Goal: Communication & Community: Answer question/provide support

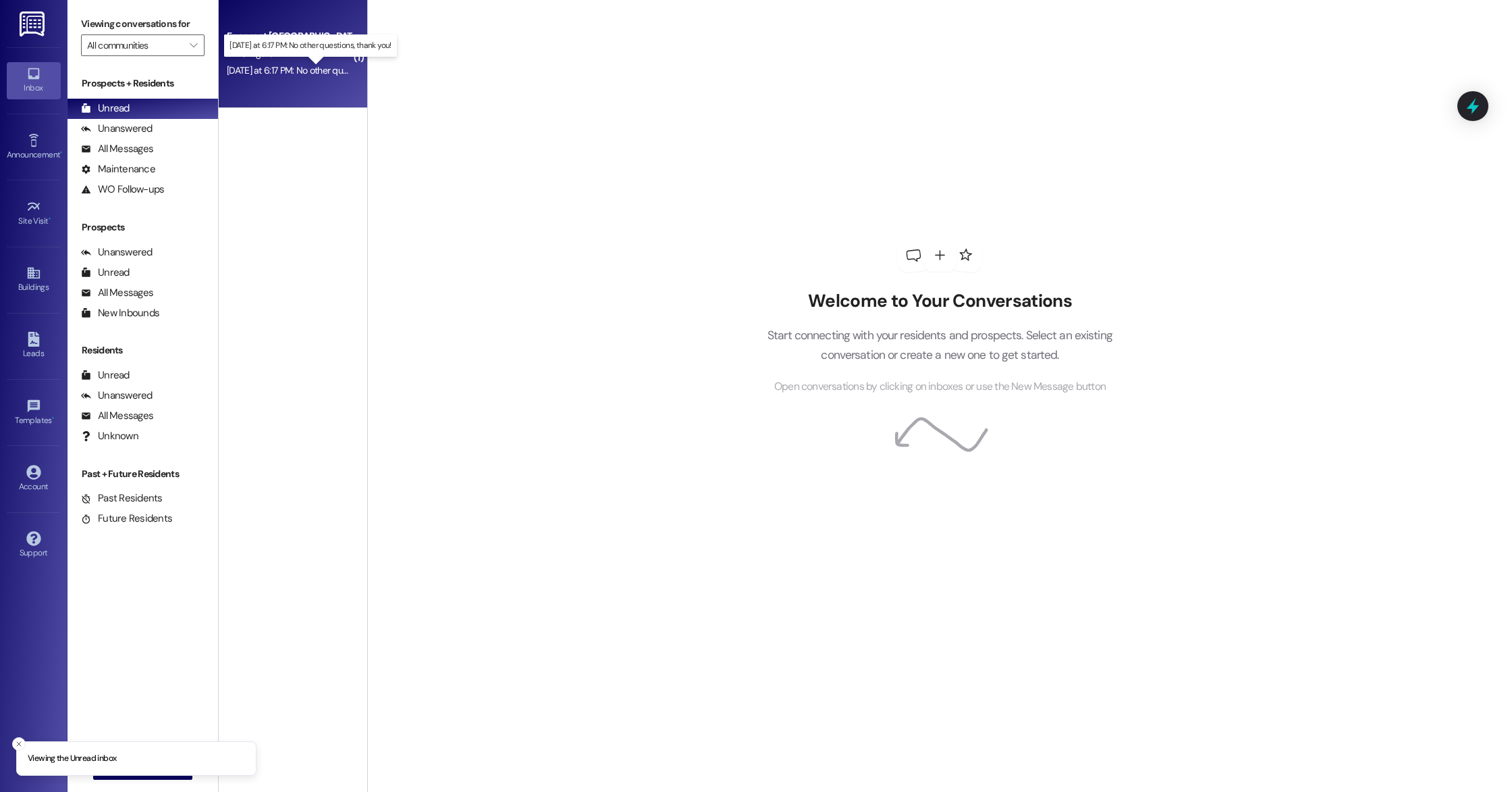
click at [320, 69] on div "[DATE] at 6:17 PM: No other questions, thank you! [DATE] at 6:17 PM: No other q…" at bounding box center [321, 70] width 188 height 12
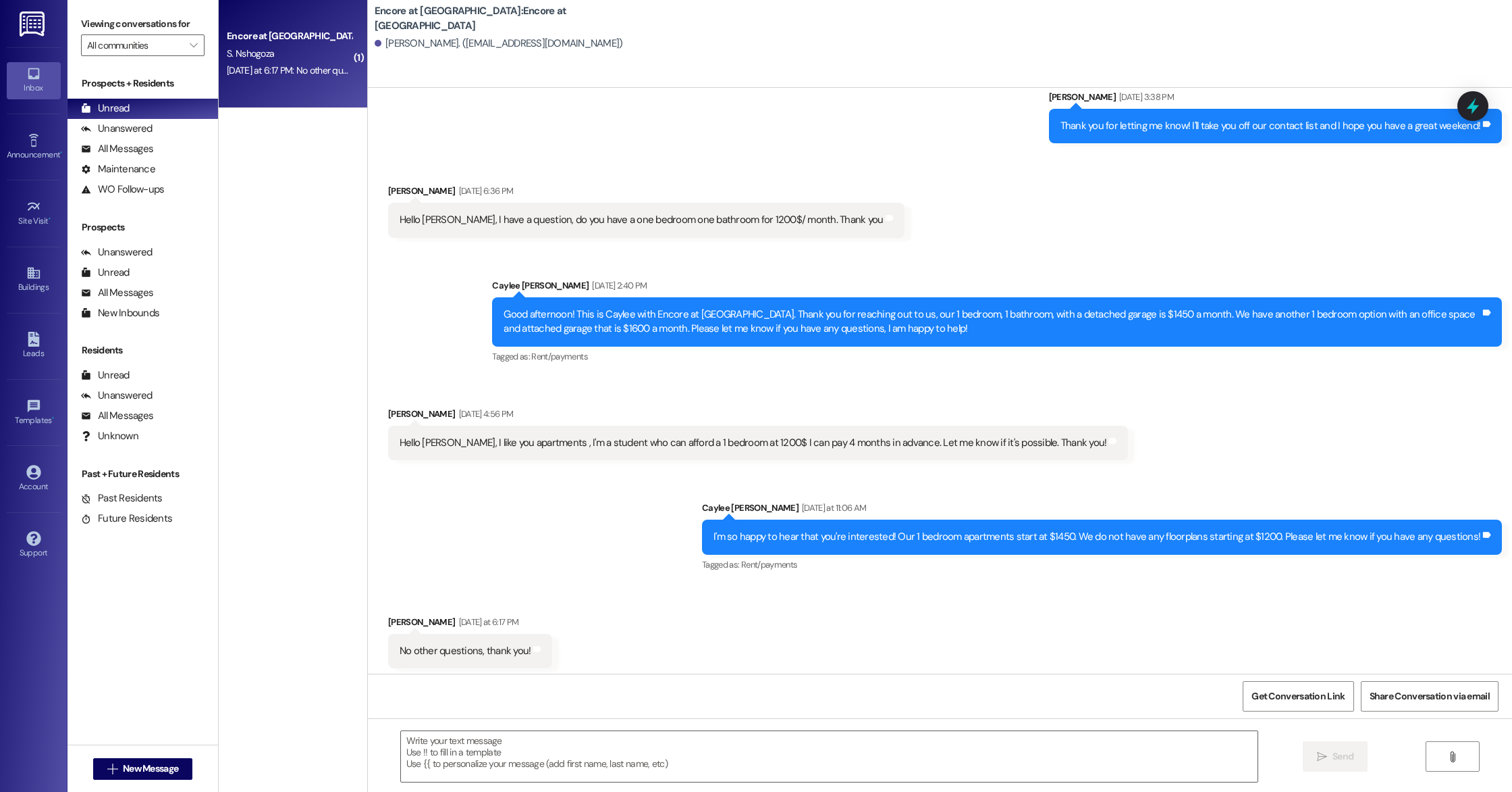
scroll to position [247, 0]
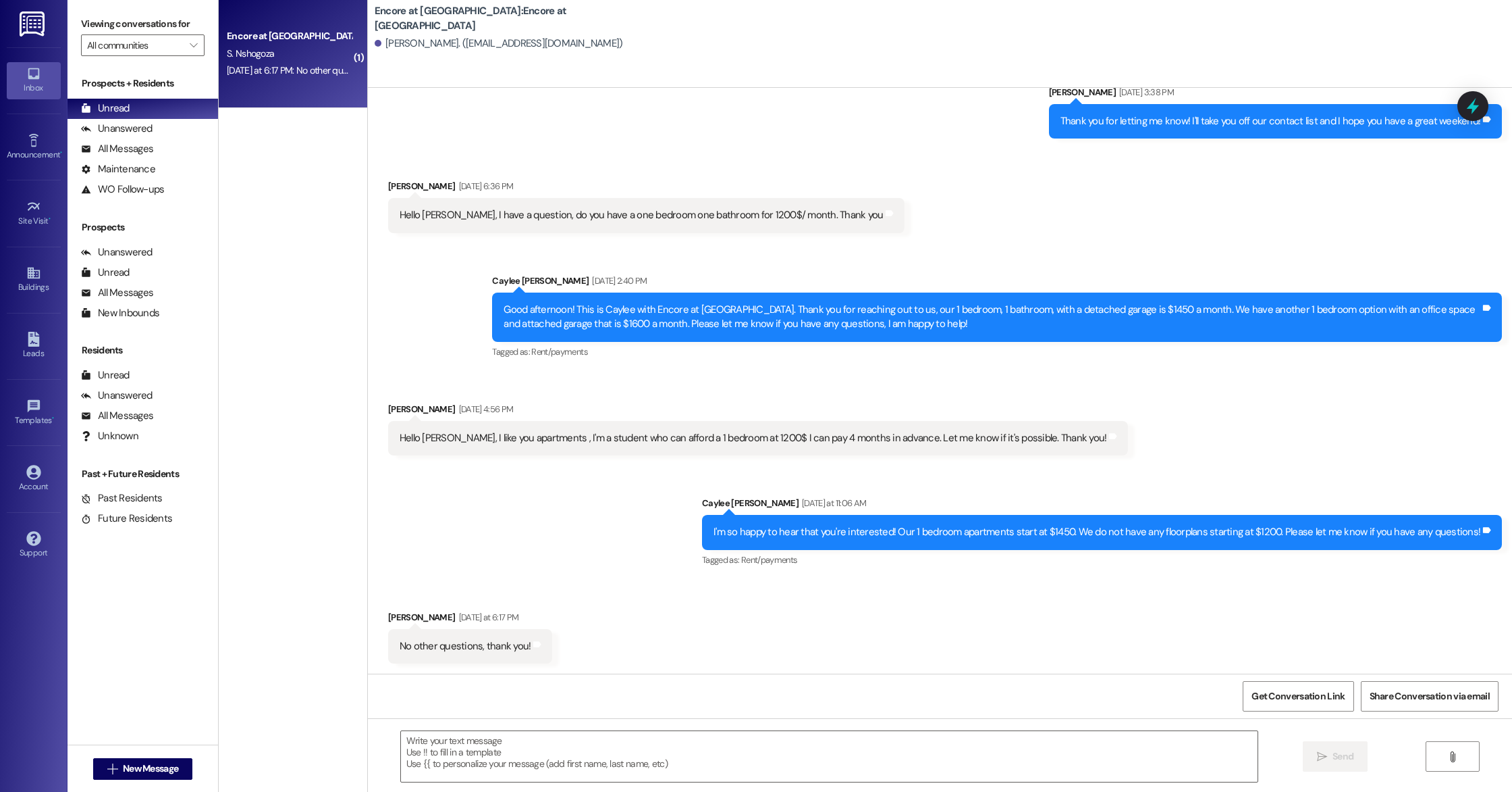
click at [330, 171] on div "( 1 ) Encore at [GEOGRAPHIC_DATA] [DATE] at 6:17 PM: No other questions, thank …" at bounding box center [292, 347] width 148 height 695
click at [169, 766] on span "New Message" at bounding box center [151, 767] width 56 height 14
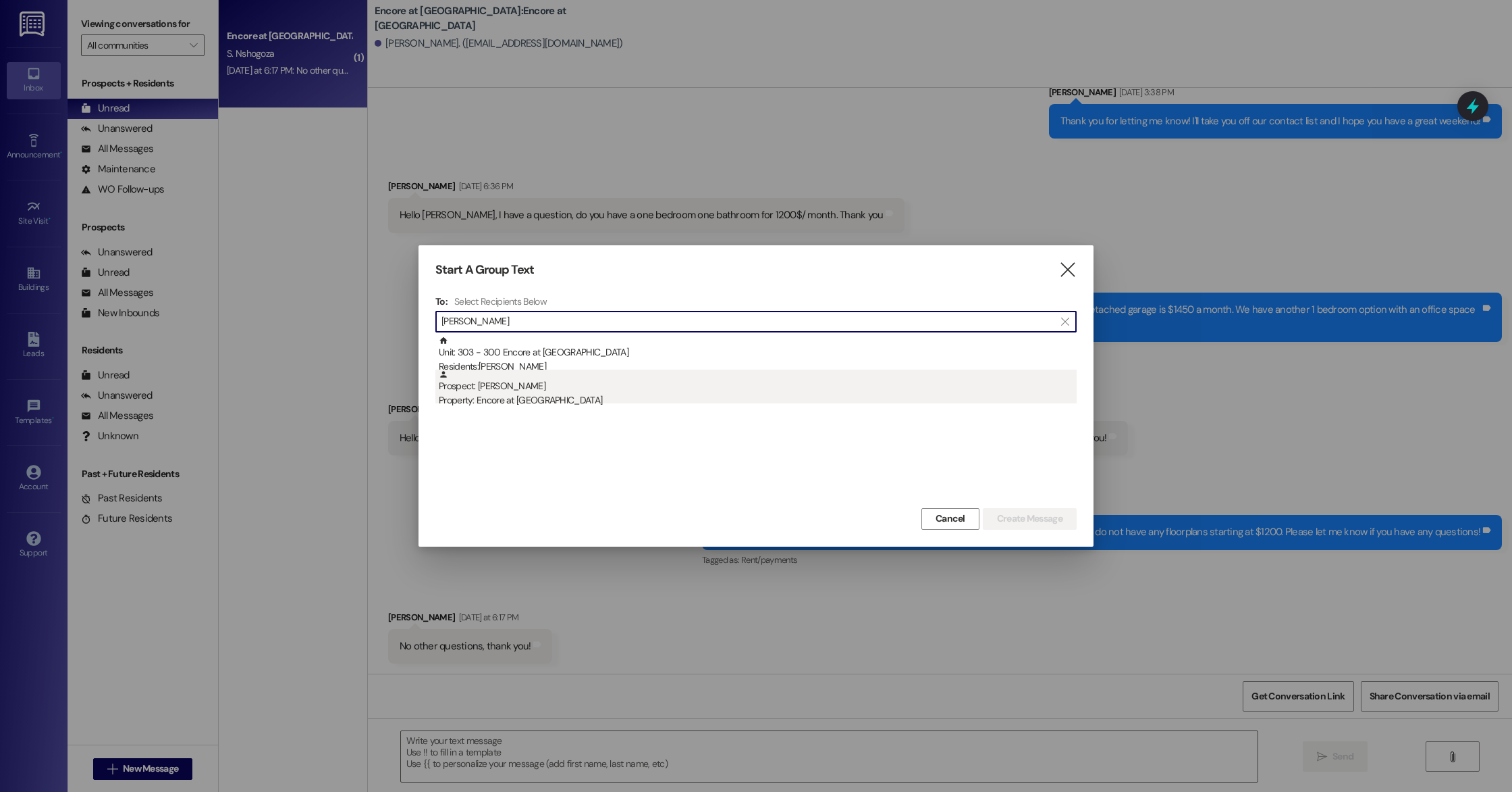
type input "[PERSON_NAME]"
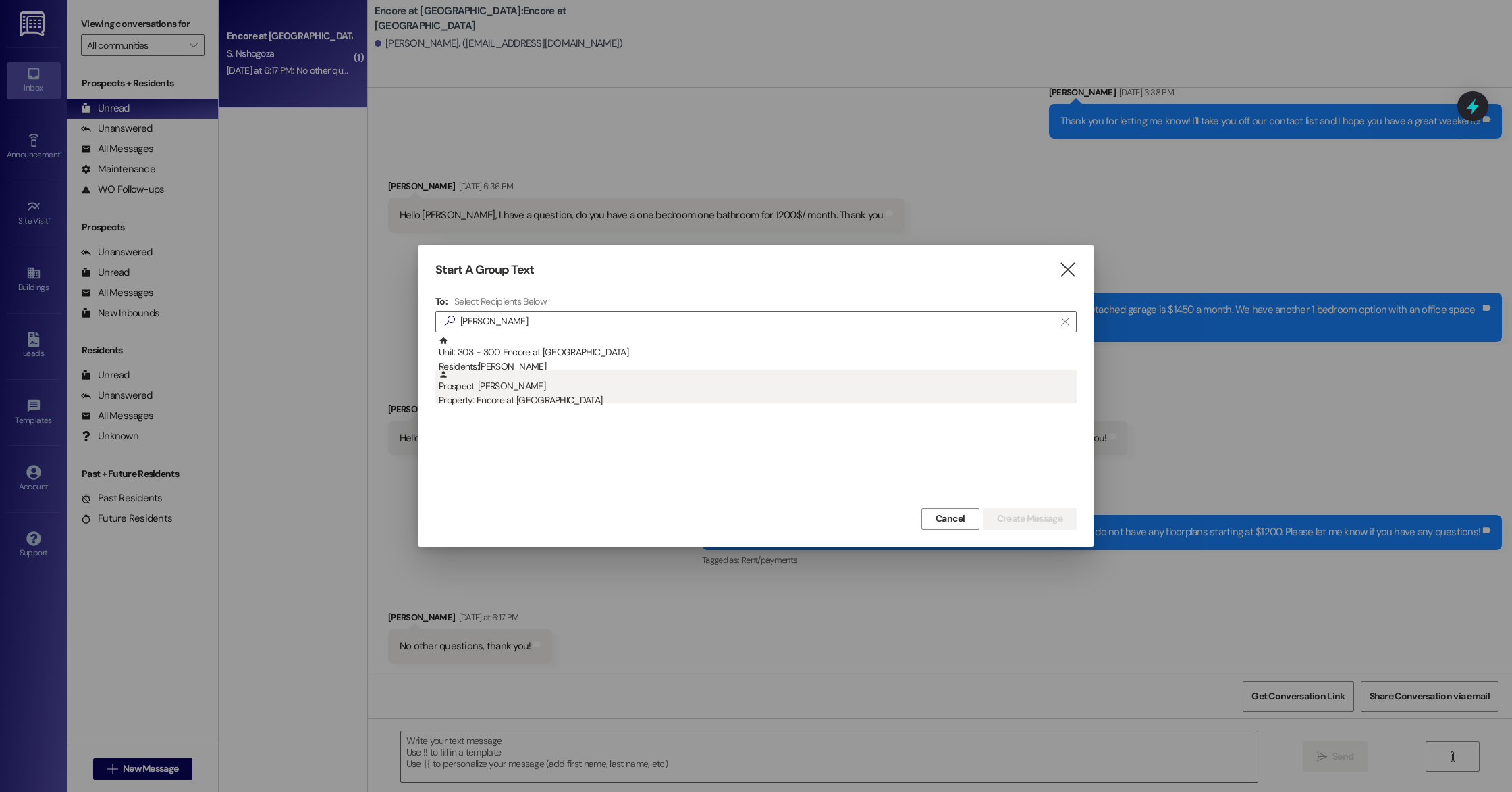
click at [541, 393] on div "Property: Encore at [GEOGRAPHIC_DATA]" at bounding box center [757, 400] width 638 height 14
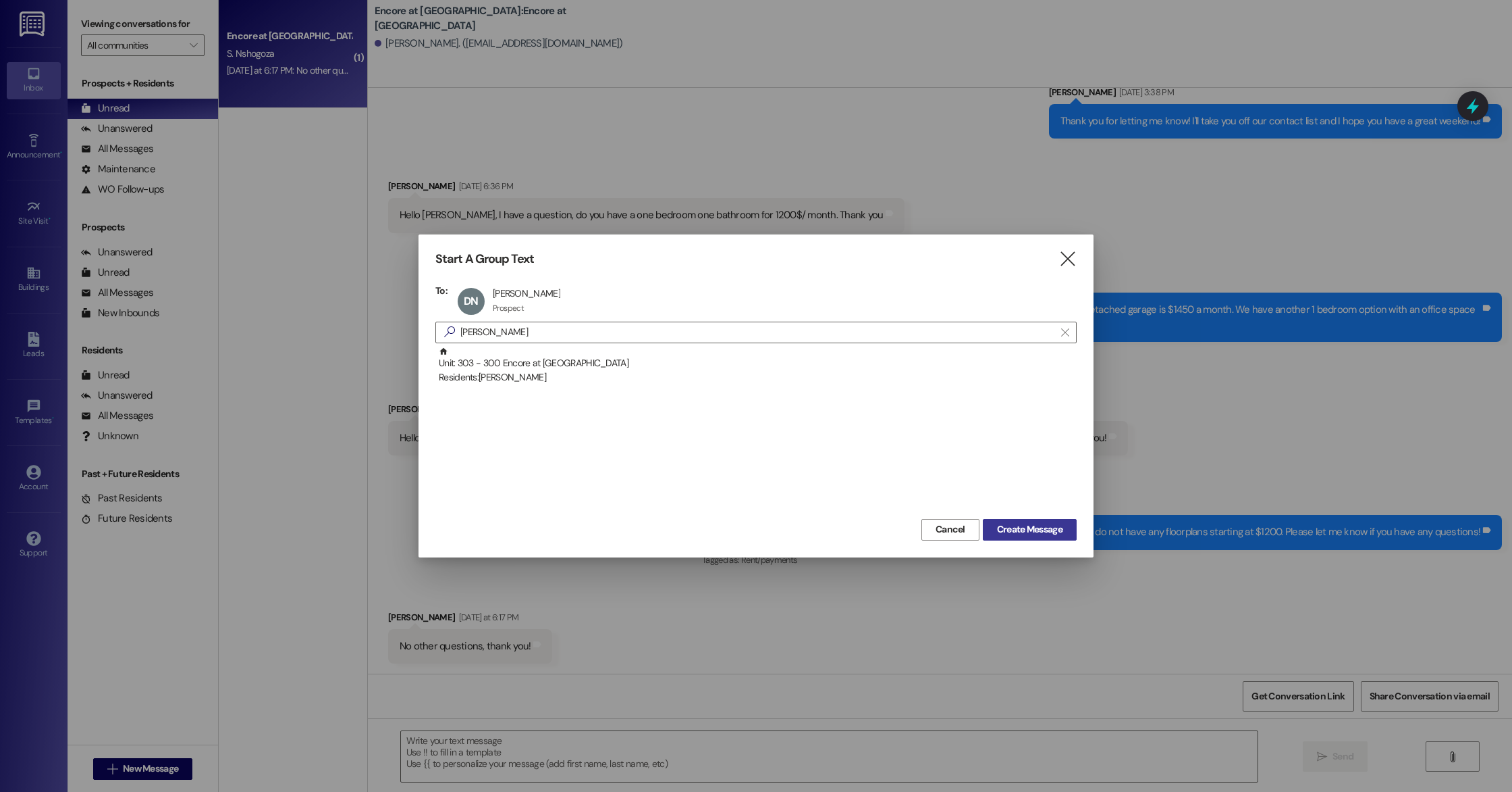
click at [1059, 532] on span "Create Message" at bounding box center [1030, 529] width 65 height 14
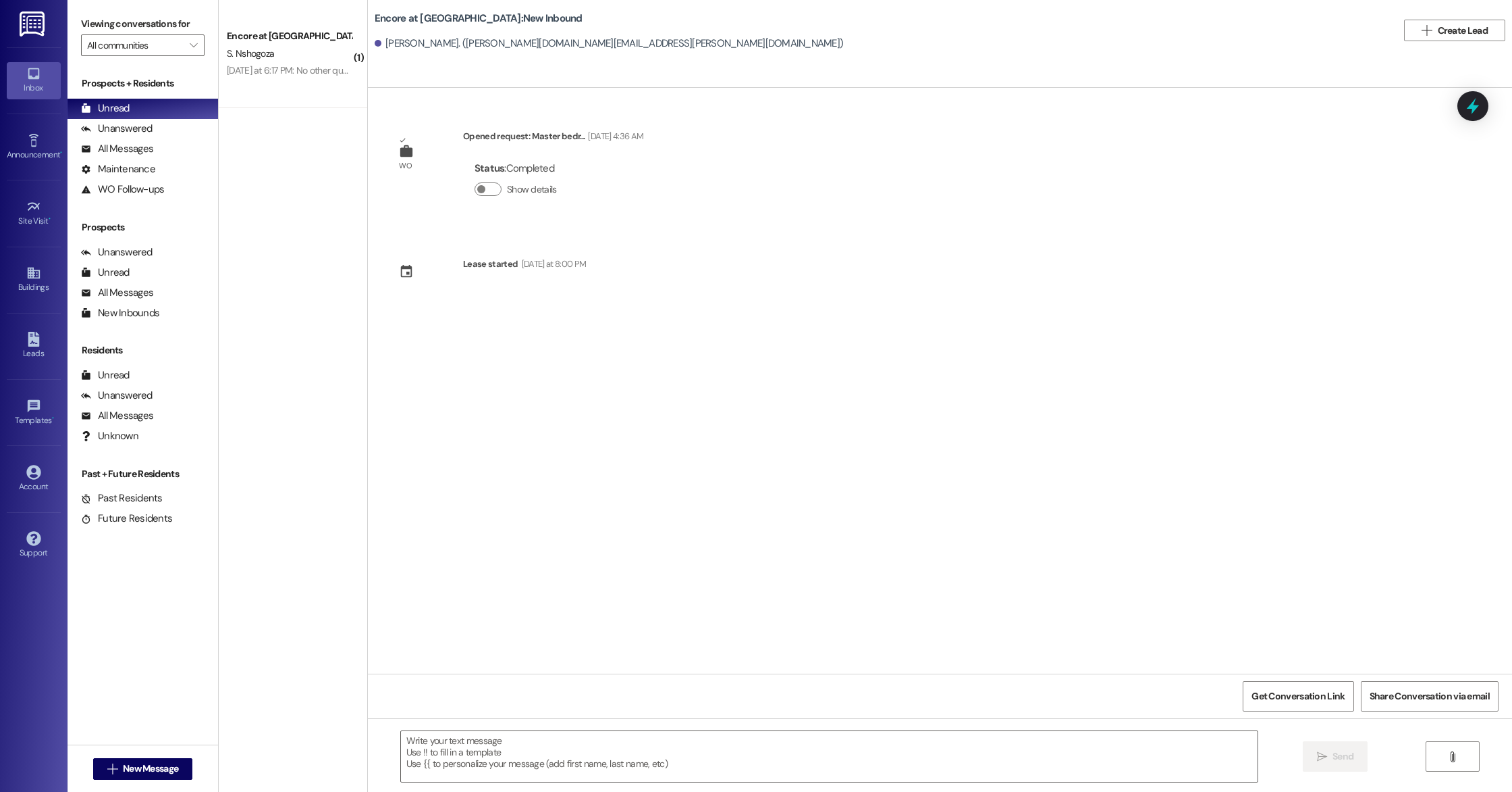
scroll to position [0, 0]
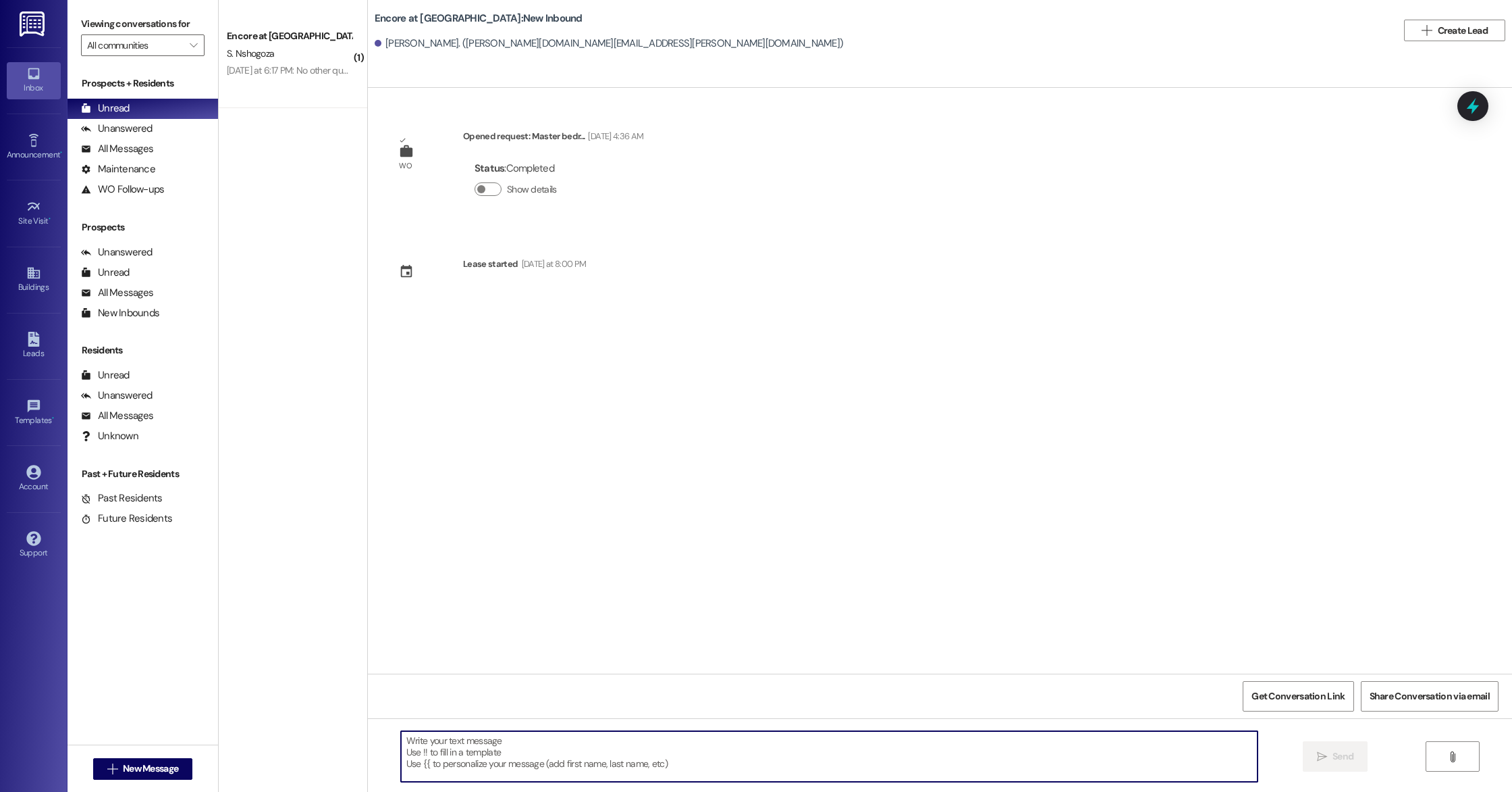
click at [769, 756] on textarea at bounding box center [829, 756] width 857 height 51
type textarea "Good morning, this is [PERSON_NAME] with Encore! I just wanted to let you know …"
click at [1333, 755] on span "Send" at bounding box center [1343, 756] width 21 height 14
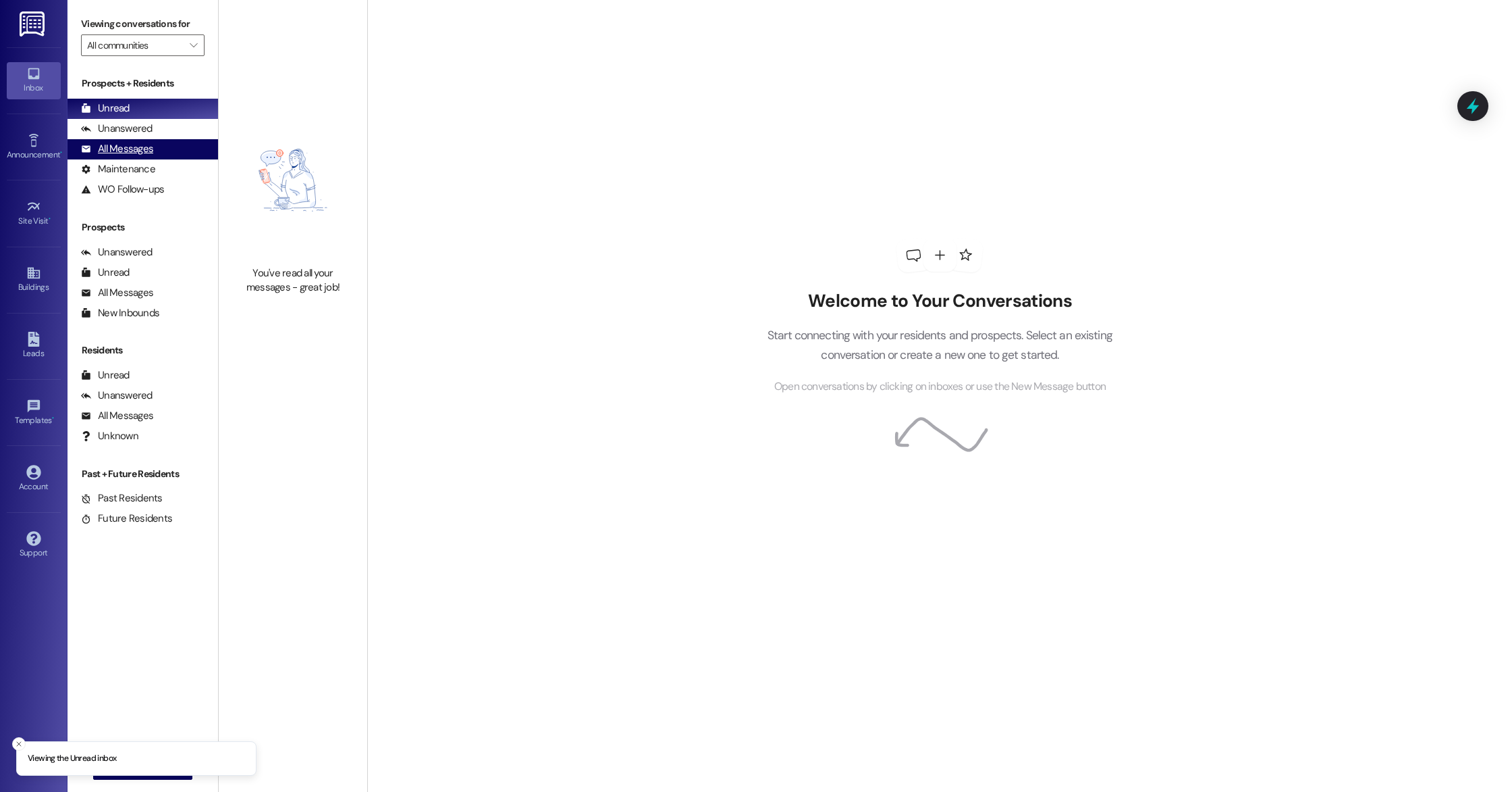
click at [139, 151] on div "All Messages" at bounding box center [117, 148] width 72 height 14
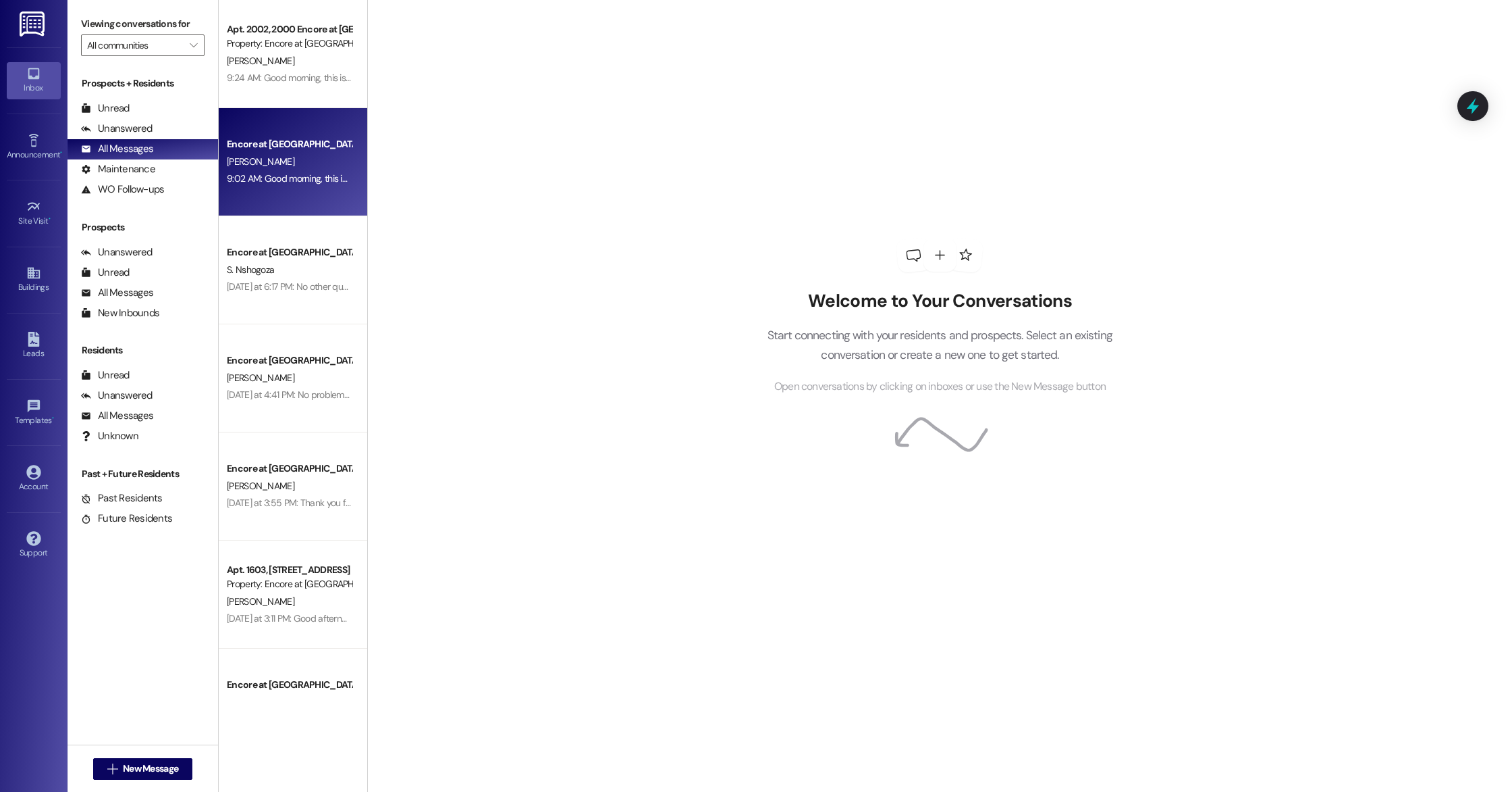
click at [272, 171] on div "9:02 AM: Good morning, this is Caylee with Encore! I just wanted to let you kno…" at bounding box center [289, 179] width 128 height 17
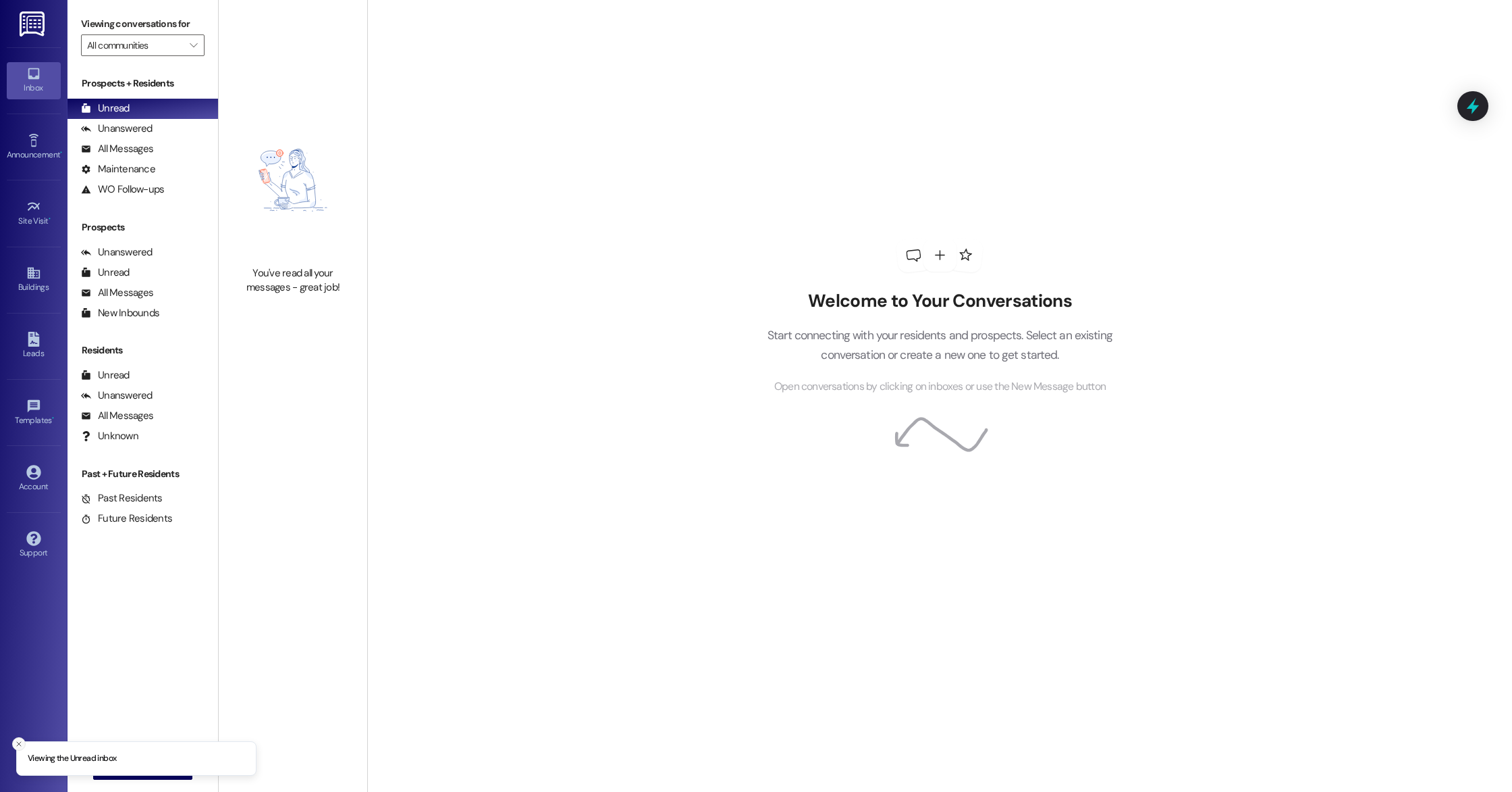
click at [19, 741] on icon "Close toast" at bounding box center [19, 744] width 8 height 8
click at [154, 772] on span "New Message" at bounding box center [151, 767] width 56 height 14
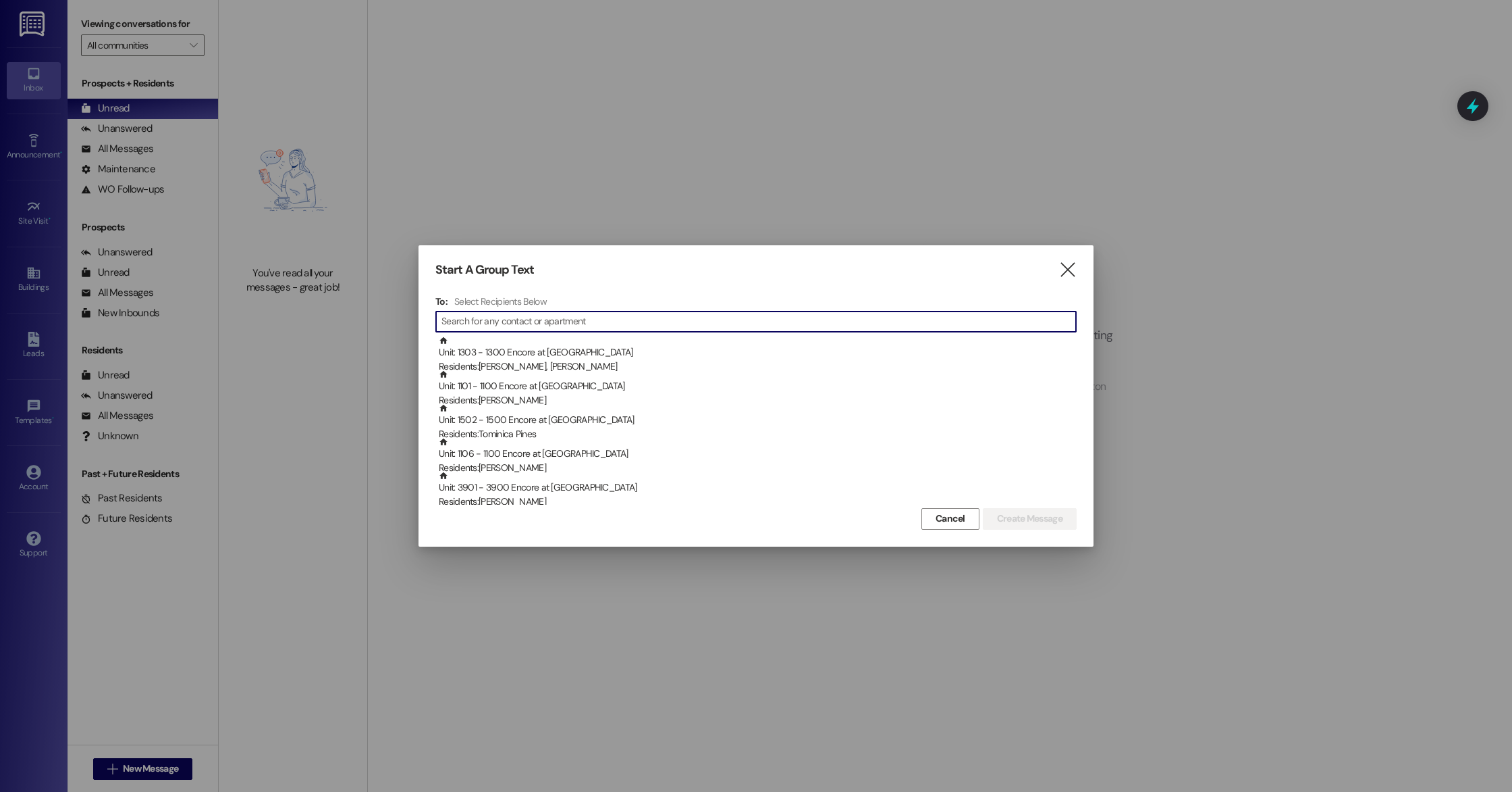
click at [713, 314] on input at bounding box center [758, 321] width 634 height 19
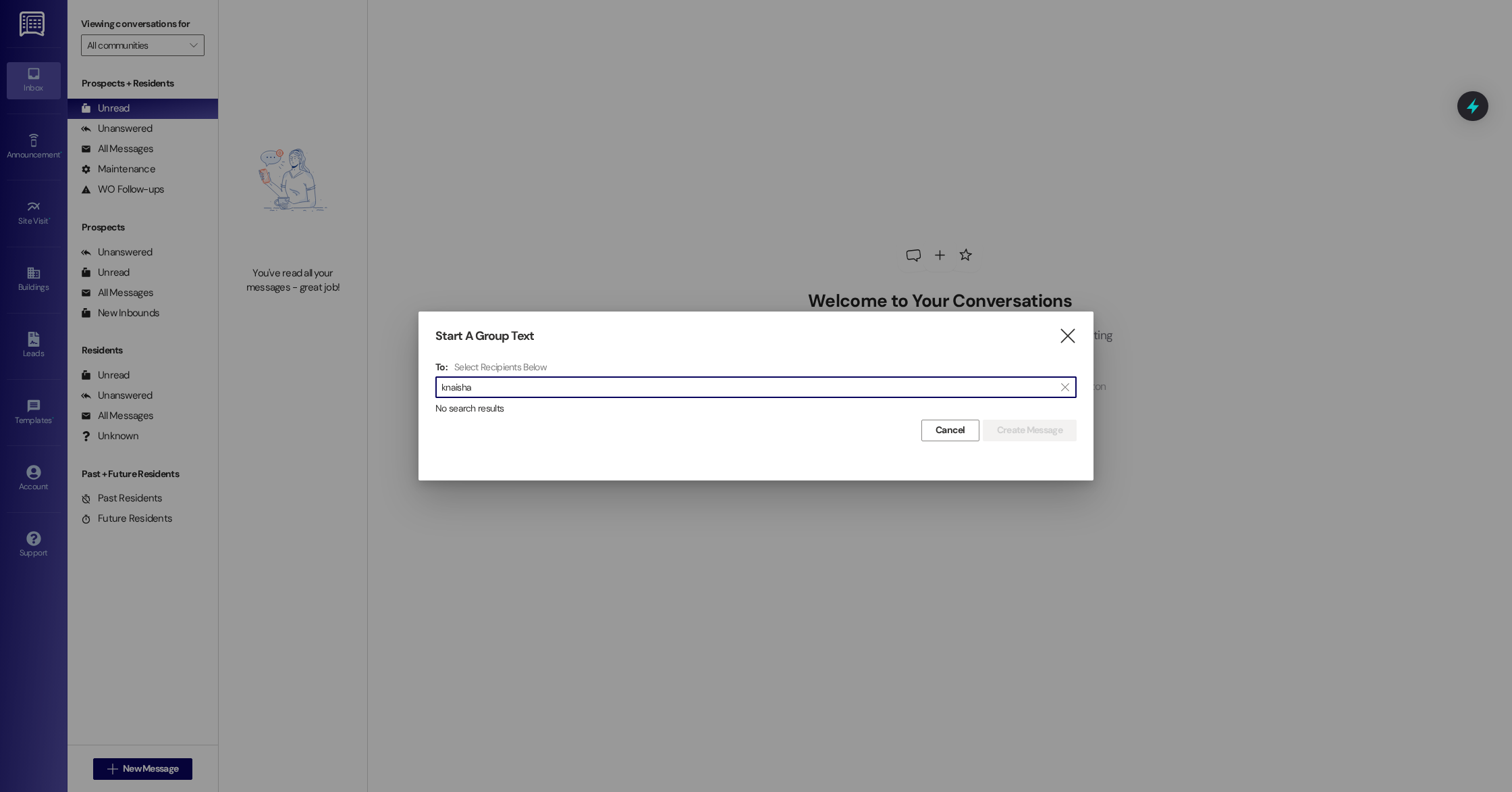
drag, startPoint x: 467, startPoint y: 386, endPoint x: 366, endPoint y: 357, distance: 105.1
click at [366, 357] on div "Start A Group Text  To: Select Recipients Below  knaisha  No search results …" at bounding box center [756, 396] width 1512 height 792
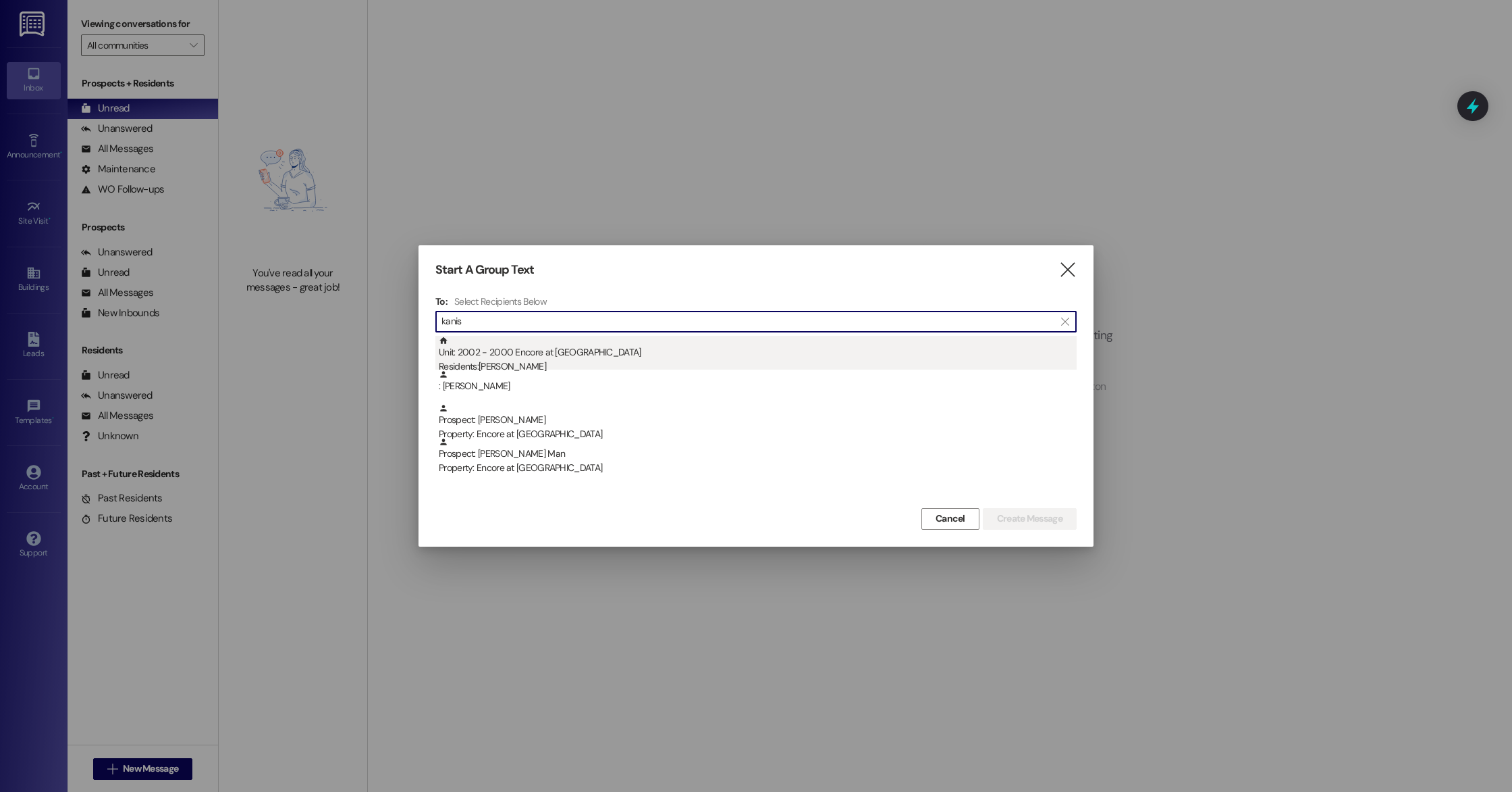
type input "kanis"
click at [572, 354] on div "Unit: 2002 - 2000 Encore at Beacon Place Residents: Kanisha Hickson" at bounding box center [757, 355] width 638 height 38
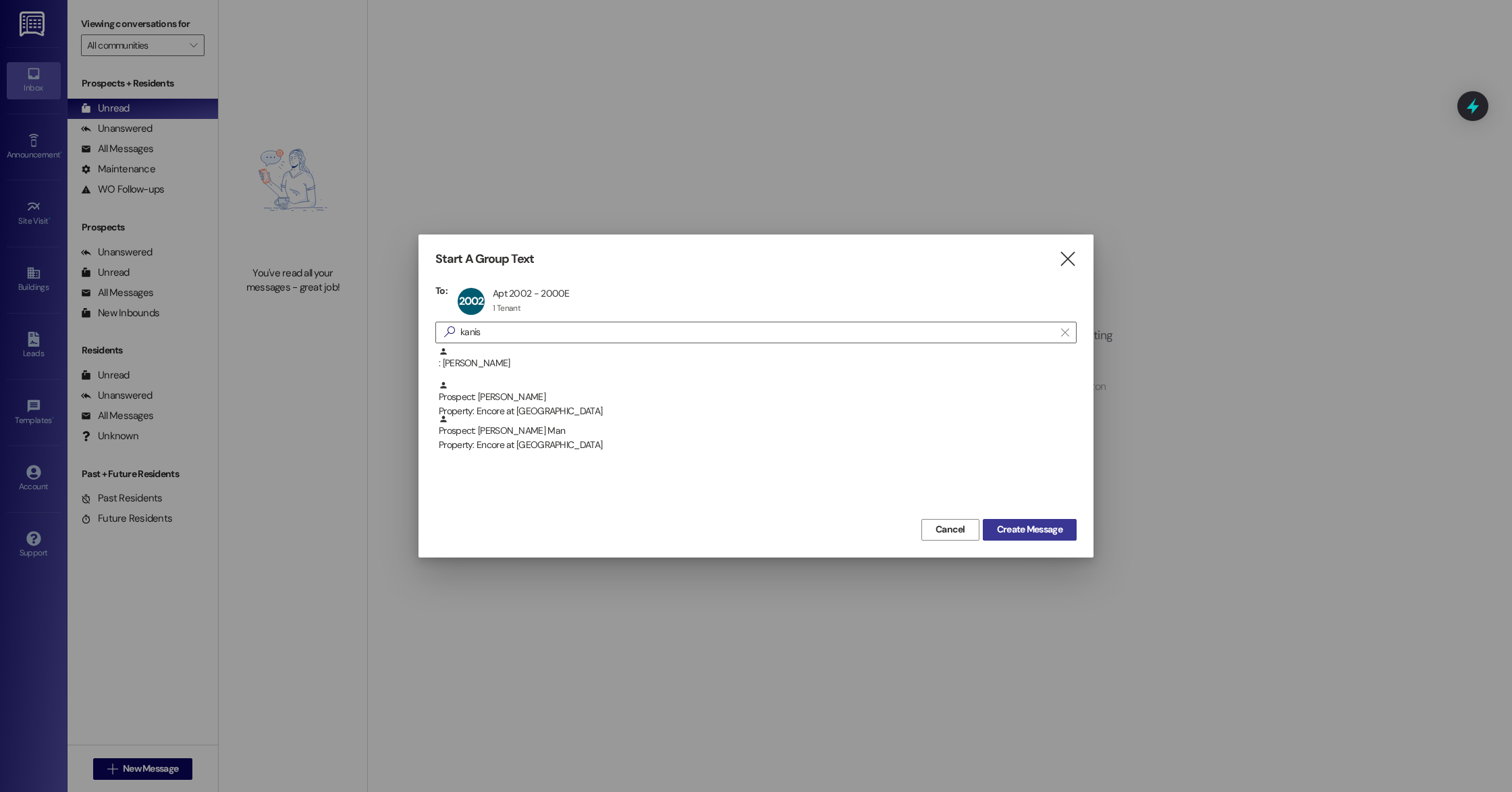
click at [1061, 536] on button "Create Message" at bounding box center [1030, 529] width 94 height 21
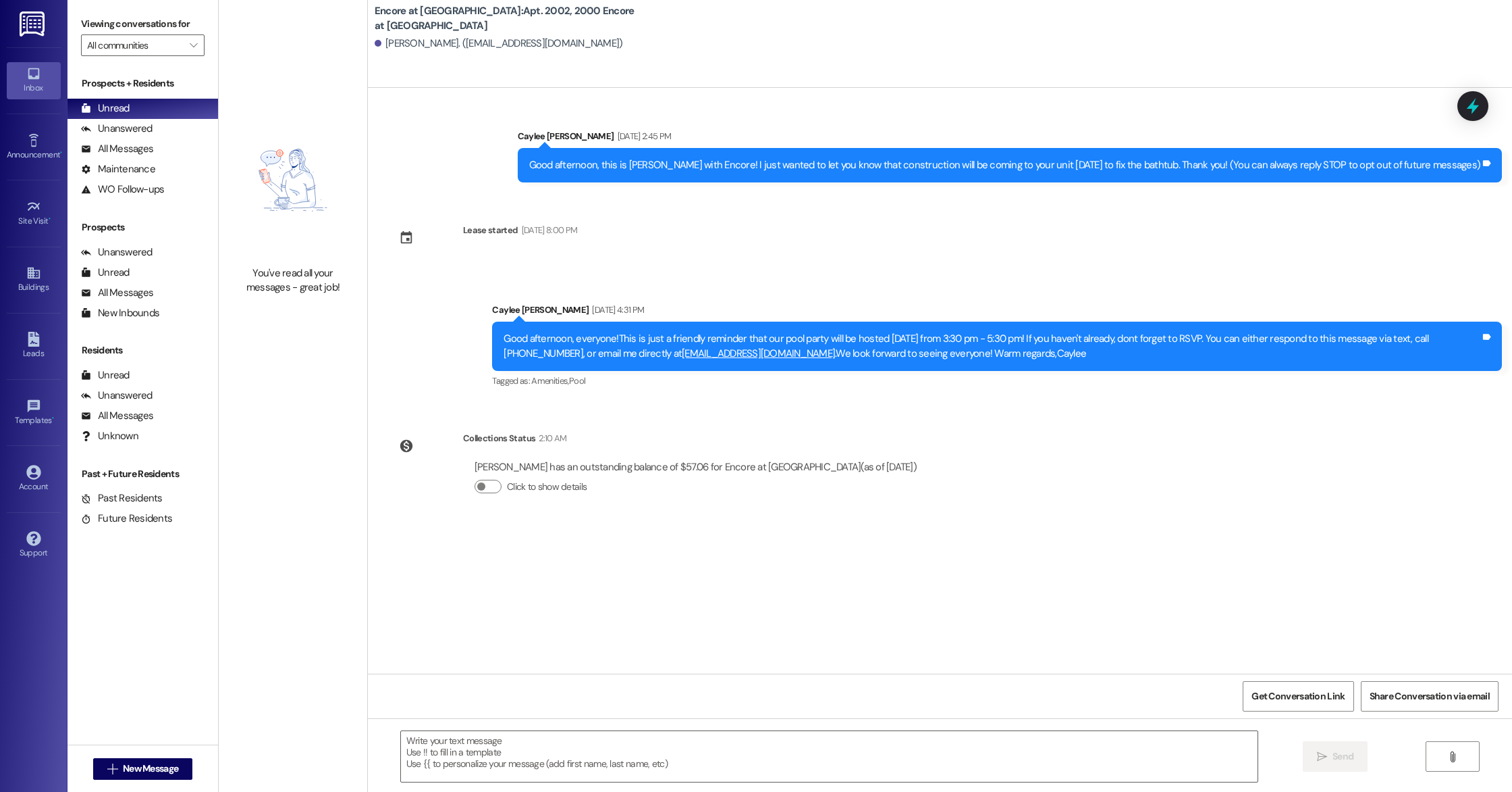
click at [666, 786] on div " Send " at bounding box center [940, 769] width 1144 height 102
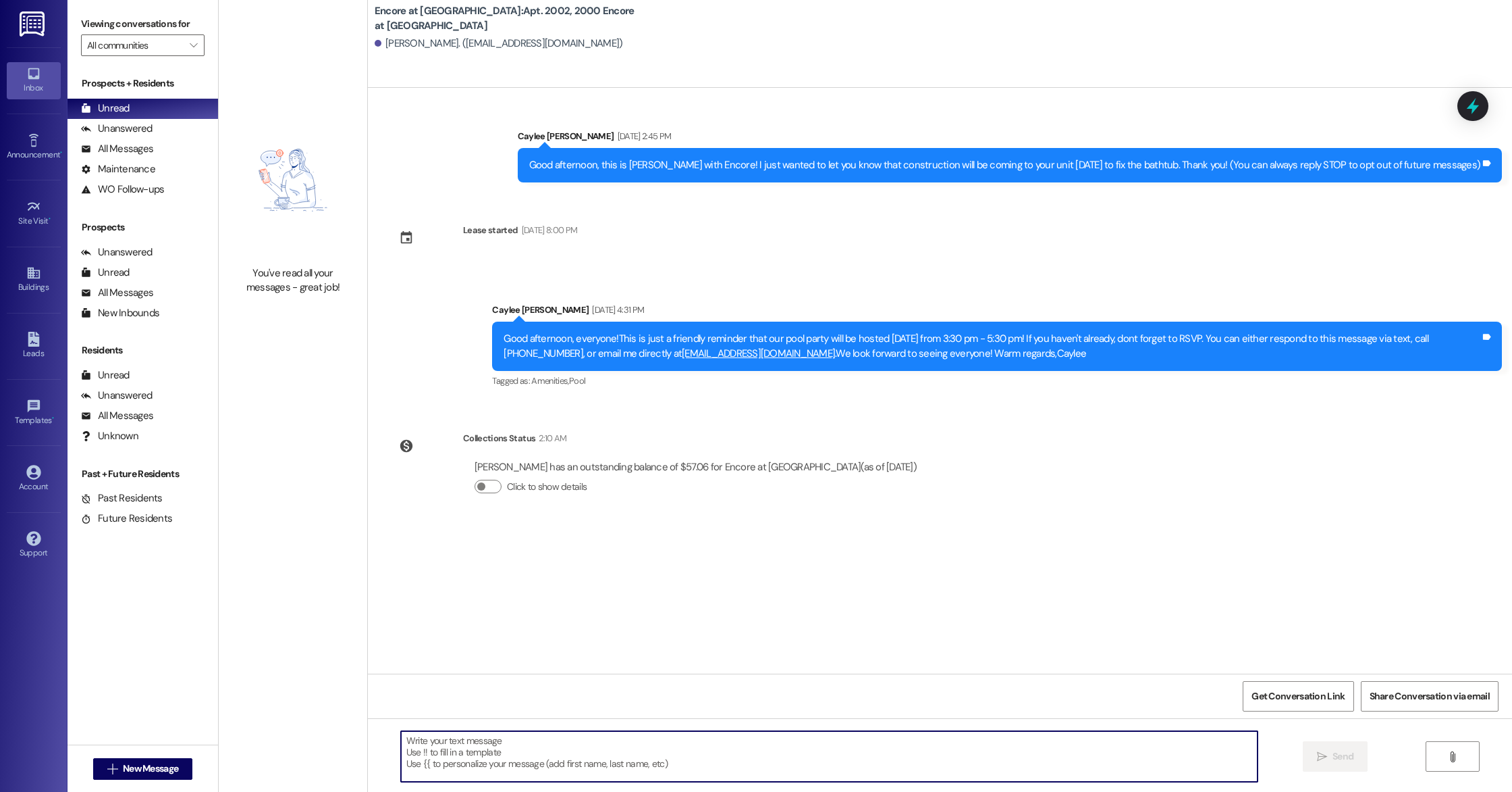
click at [668, 769] on textarea at bounding box center [829, 756] width 857 height 51
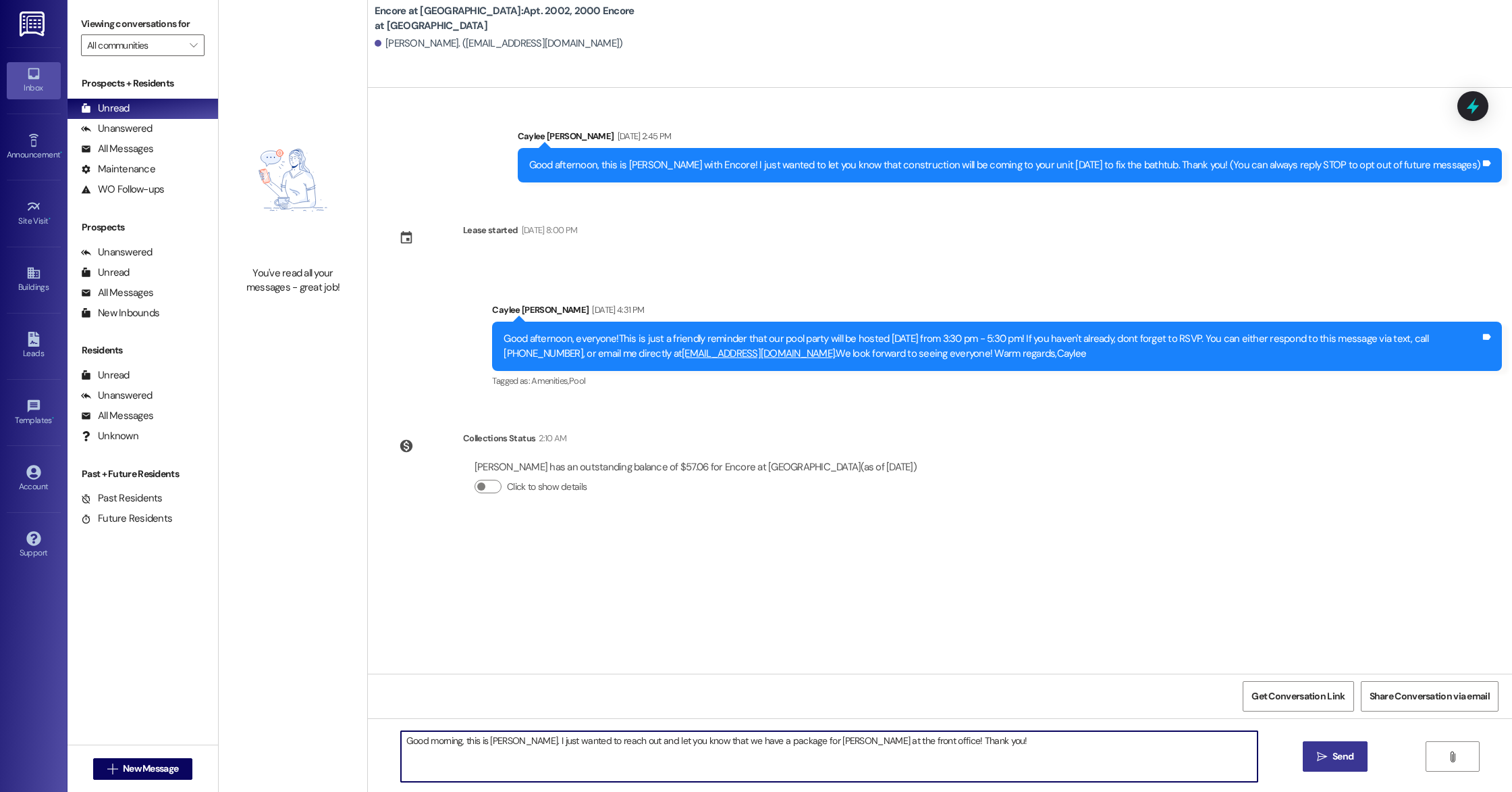
type textarea "Good morning, this is Caylee. I just wanted to reach out and let you know that …"
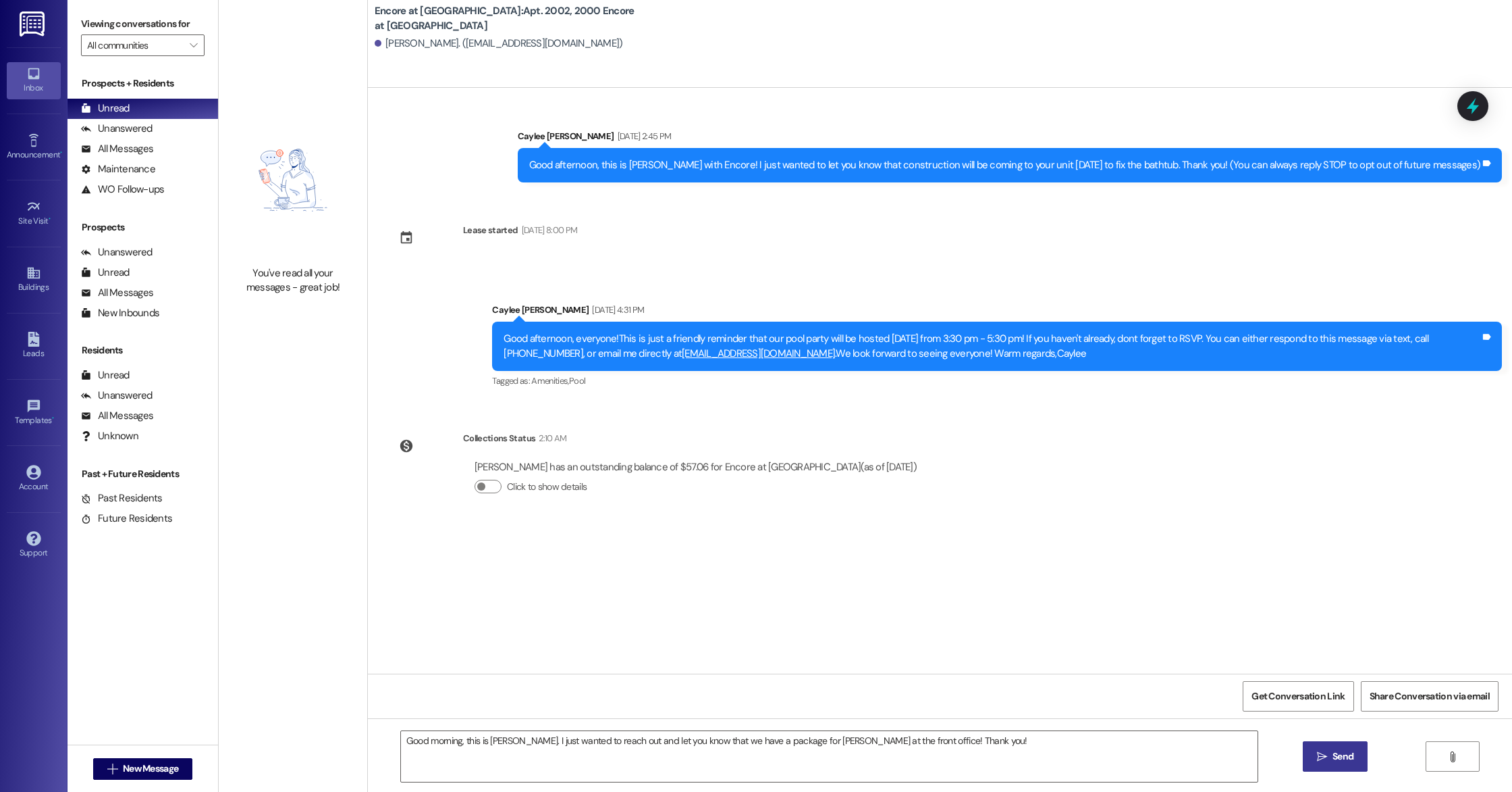
click at [1358, 752] on button " Send" at bounding box center [1336, 756] width 65 height 30
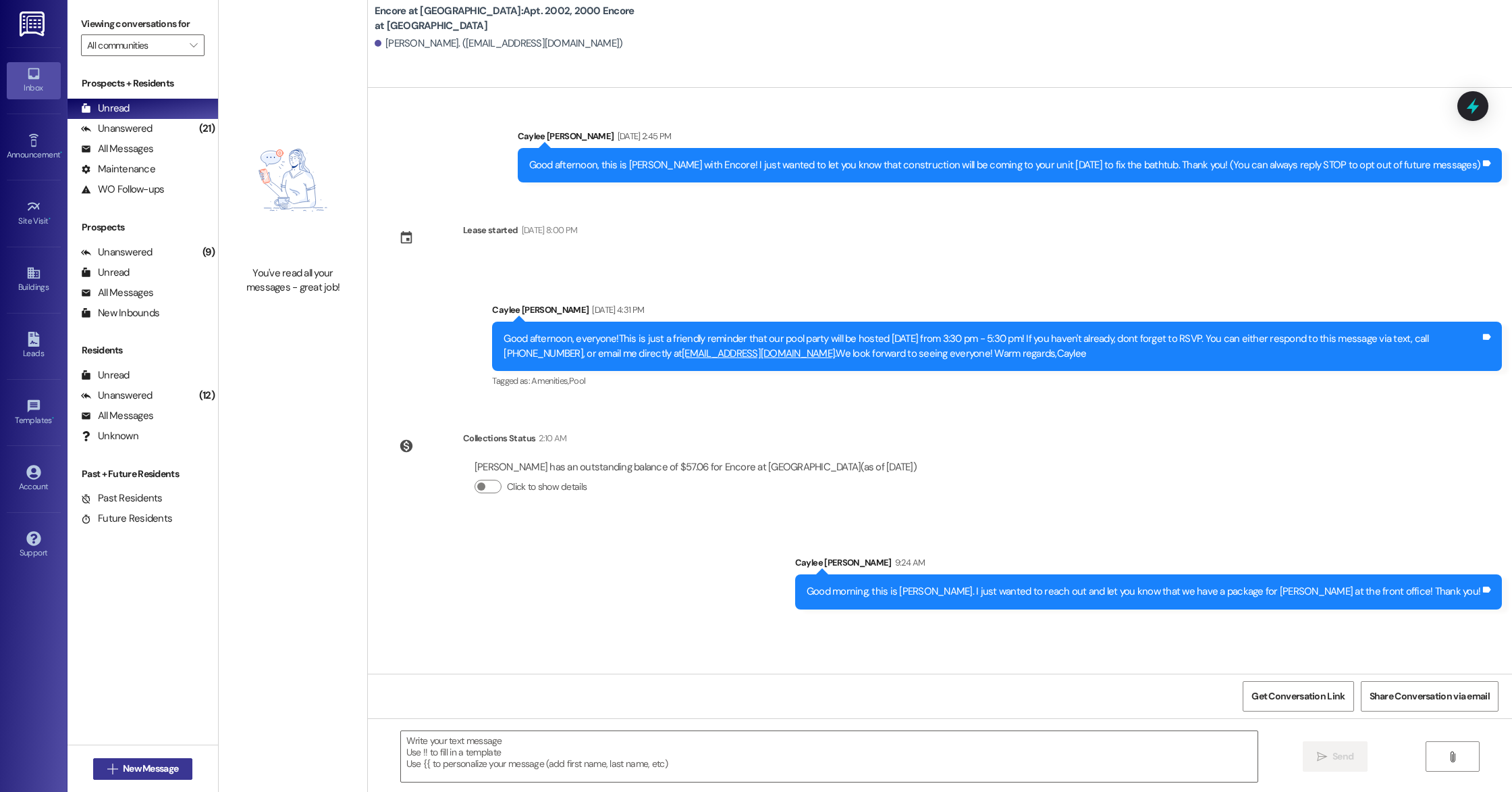
click at [116, 776] on button " New Message" at bounding box center [143, 768] width 100 height 21
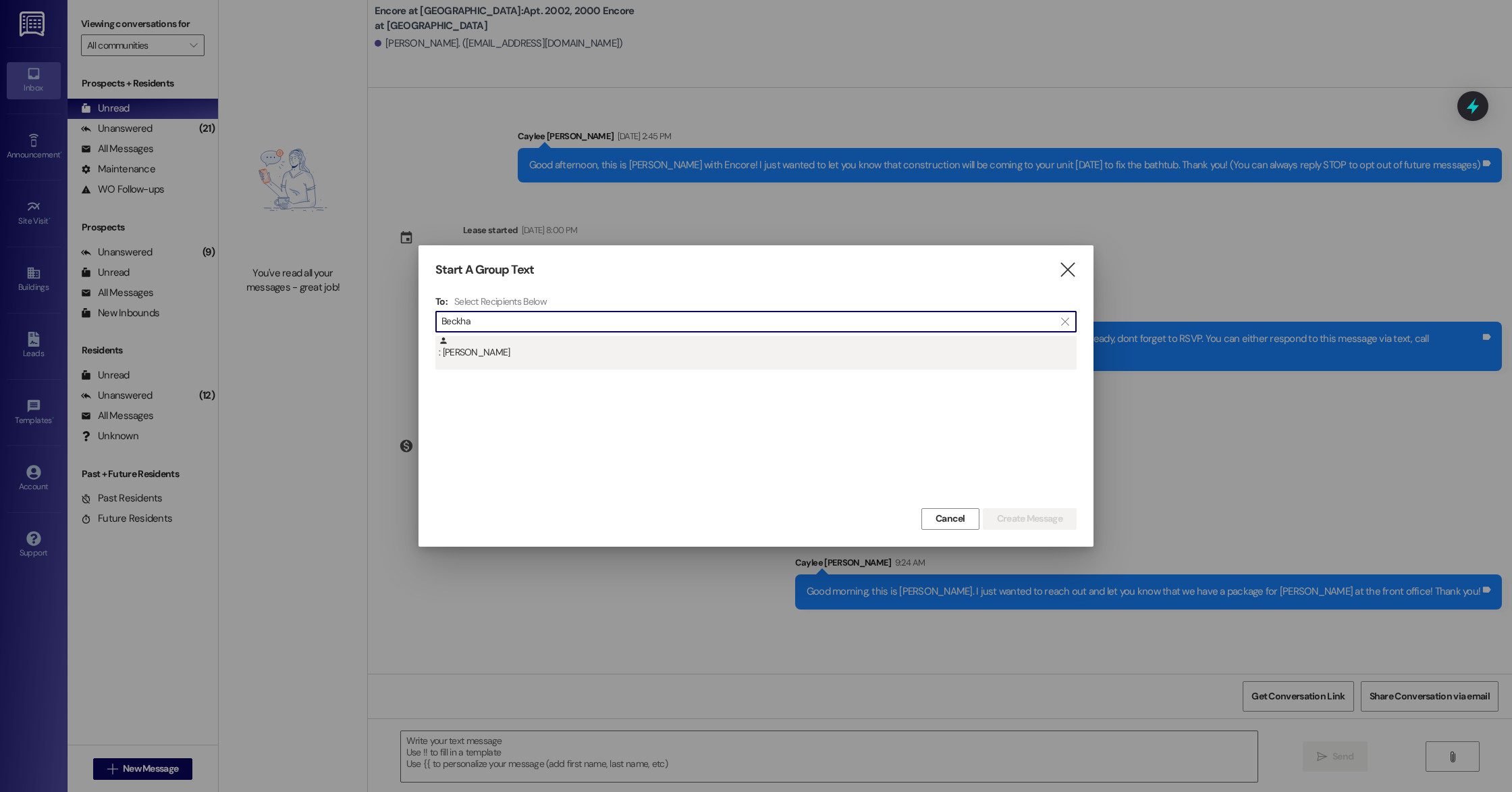
type input "Beckha"
click at [603, 336] on div ": Alison Beckham" at bounding box center [757, 347] width 638 height 24
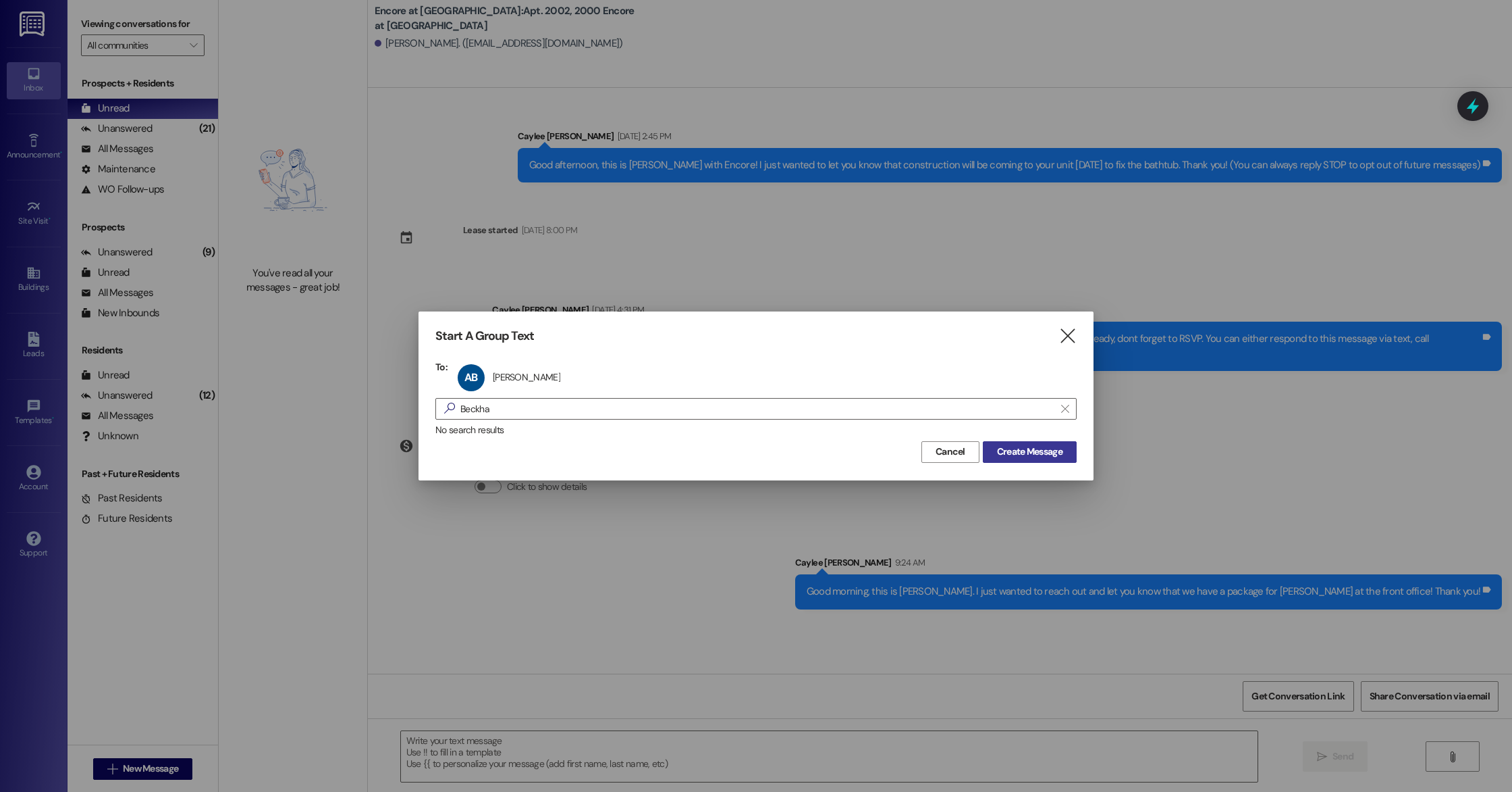
click at [1029, 444] on button "Create Message" at bounding box center [1030, 452] width 94 height 21
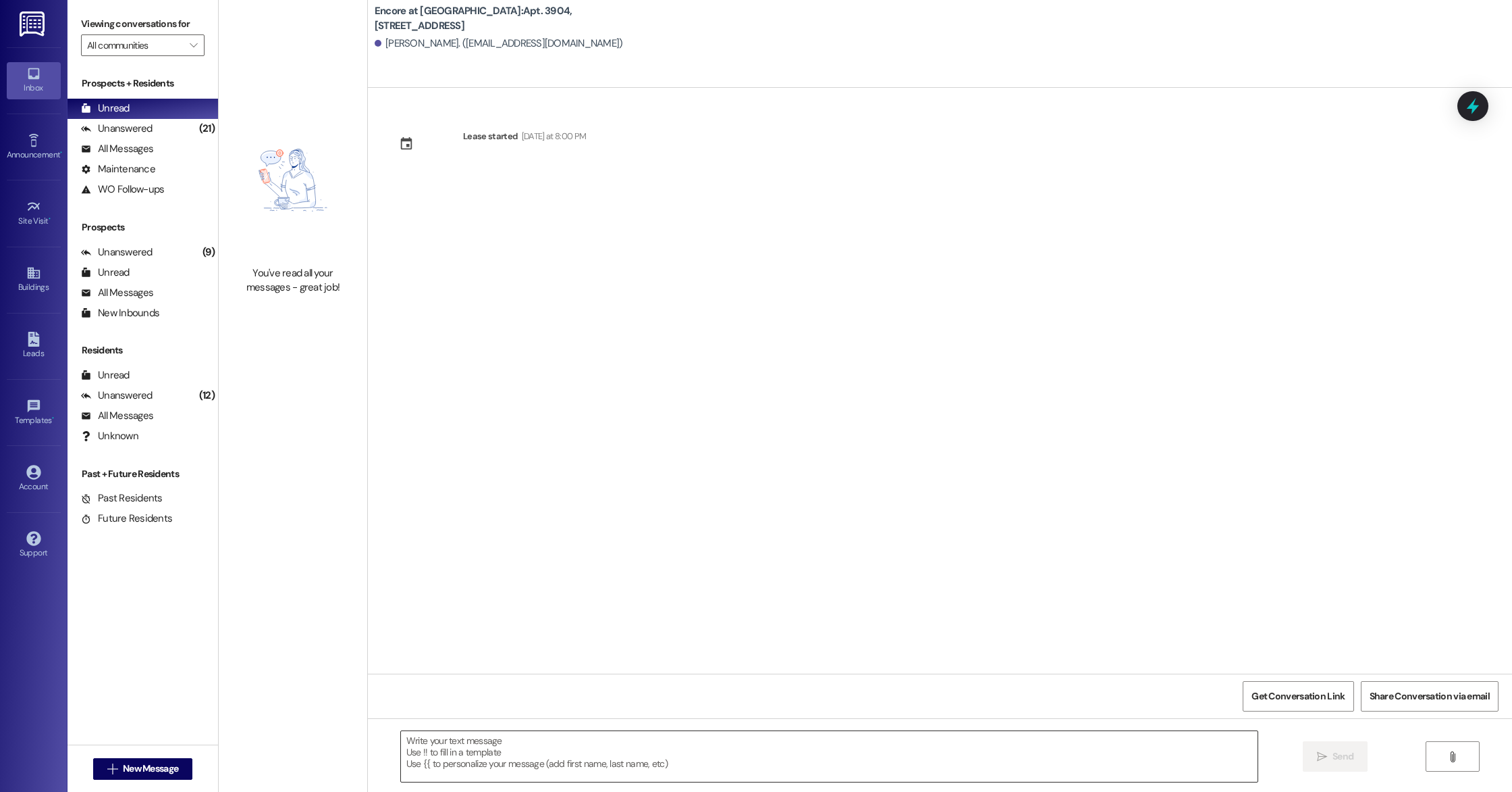
click at [837, 752] on textarea at bounding box center [829, 756] width 857 height 51
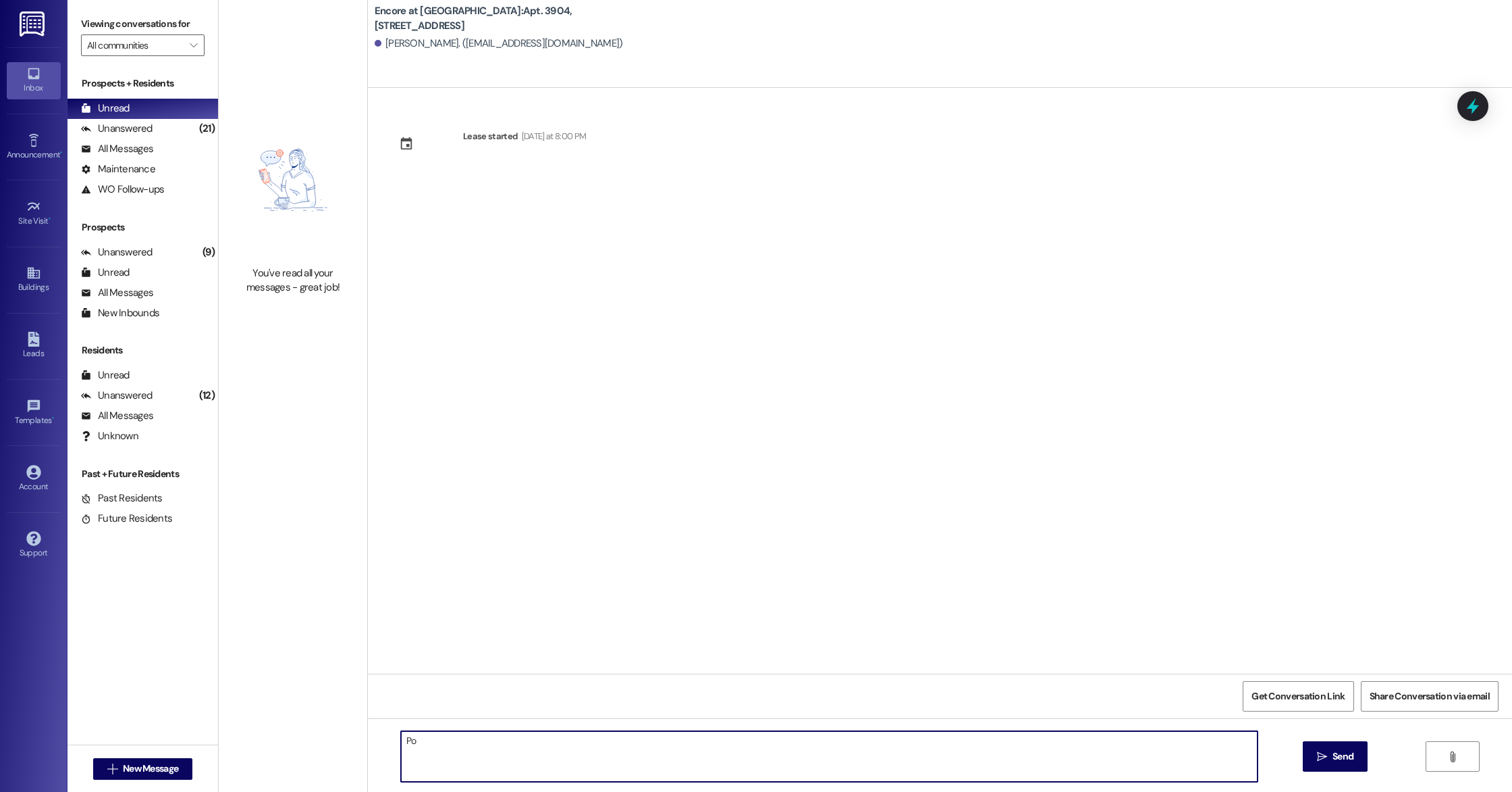
type textarea "P"
paste textarea "https://dnawpr.com/reg/0jpdw1"
type textarea "Here is your PooPrints preregistration link: https://dnawpr.com/reg/0jpdw1"
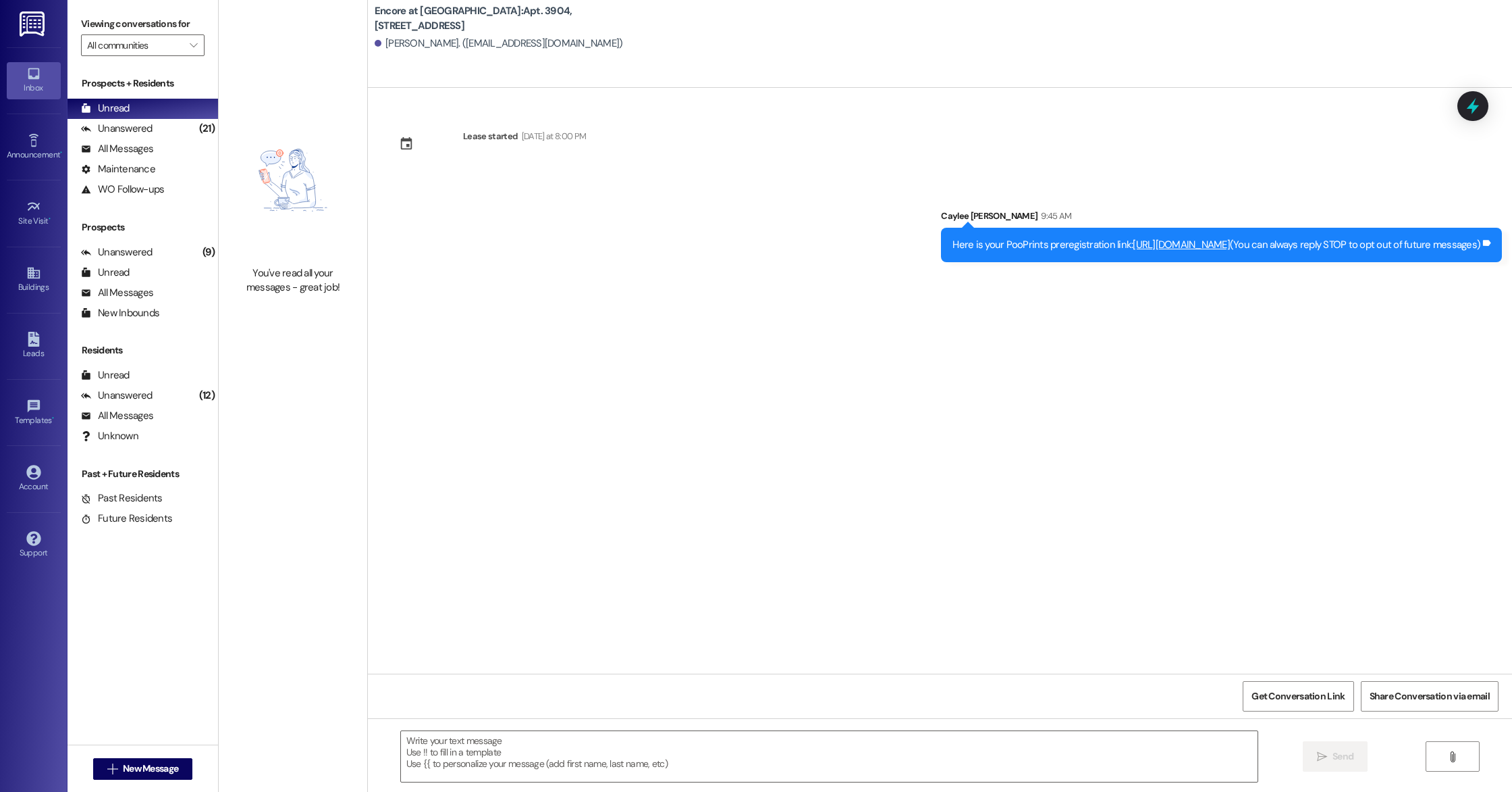
click at [904, 503] on div "Lease started Sunday at 8:00 PM Sent via SMS Caylee Mixon 9:45 AM Here is your …" at bounding box center [940, 380] width 1144 height 586
